Goal: Transaction & Acquisition: Purchase product/service

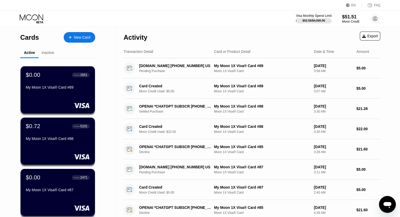
click at [91, 36] on div "New Card" at bounding box center [80, 37] width 32 height 11
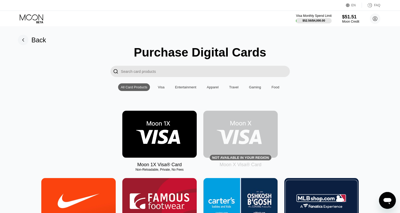
click at [156, 131] on img at bounding box center [159, 134] width 74 height 47
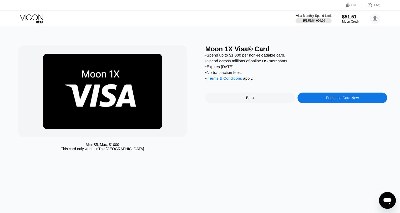
click at [338, 100] on div "Purchase Card Now" at bounding box center [342, 98] width 33 height 4
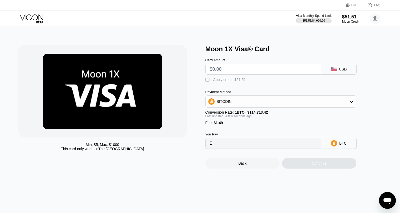
click at [229, 73] on input "text" at bounding box center [263, 69] width 107 height 11
type input "$5"
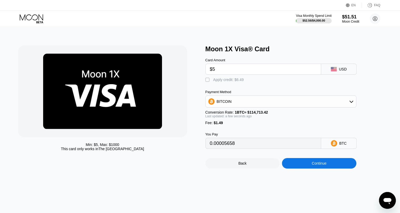
type input "0.00005658"
type input "$5"
click at [208, 83] on div "" at bounding box center [208, 79] width 5 height 5
click at [306, 165] on div "Continue" at bounding box center [319, 163] width 74 height 11
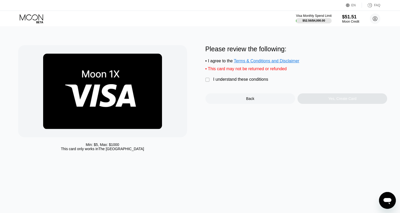
click at [220, 82] on div "I understand these conditions" at bounding box center [240, 79] width 55 height 5
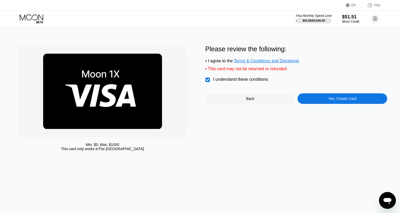
click at [337, 101] on div "Yes, Create Card" at bounding box center [342, 99] width 28 height 4
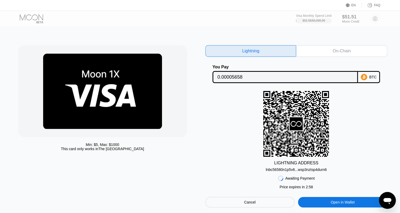
click at [235, 204] on div "Cancel" at bounding box center [250, 202] width 89 height 11
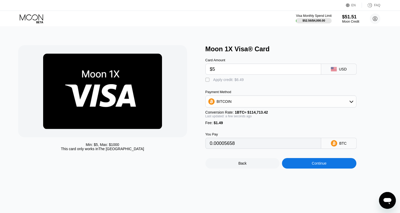
click at [210, 80] on div "" at bounding box center [208, 79] width 5 height 5
type input "0"
click at [324, 166] on div "Continue" at bounding box center [319, 163] width 15 height 4
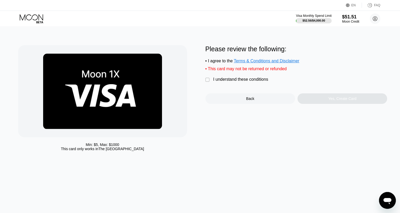
click at [219, 81] on div "I understand these conditions" at bounding box center [240, 79] width 55 height 5
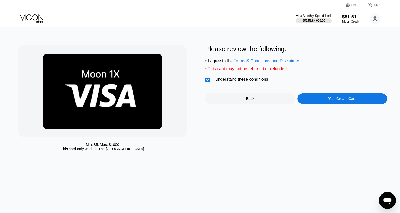
click at [311, 95] on div "Please review the following: • I agree to the Terms & Conditions and Disclaimer…" at bounding box center [297, 74] width 182 height 59
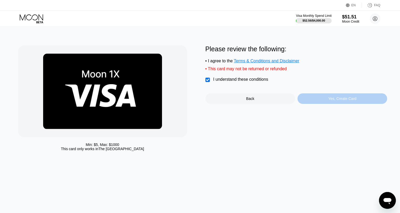
click at [320, 100] on div "Yes, Create Card" at bounding box center [343, 98] width 90 height 11
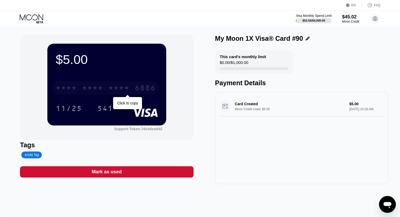
click at [112, 89] on div "* * * *" at bounding box center [118, 88] width 21 height 8
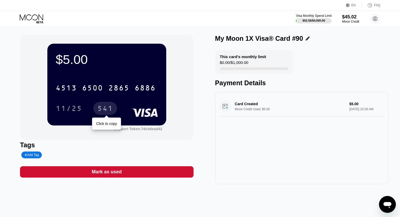
click at [112, 108] on div "541" at bounding box center [105, 109] width 16 height 8
